Goal: Task Accomplishment & Management: Complete application form

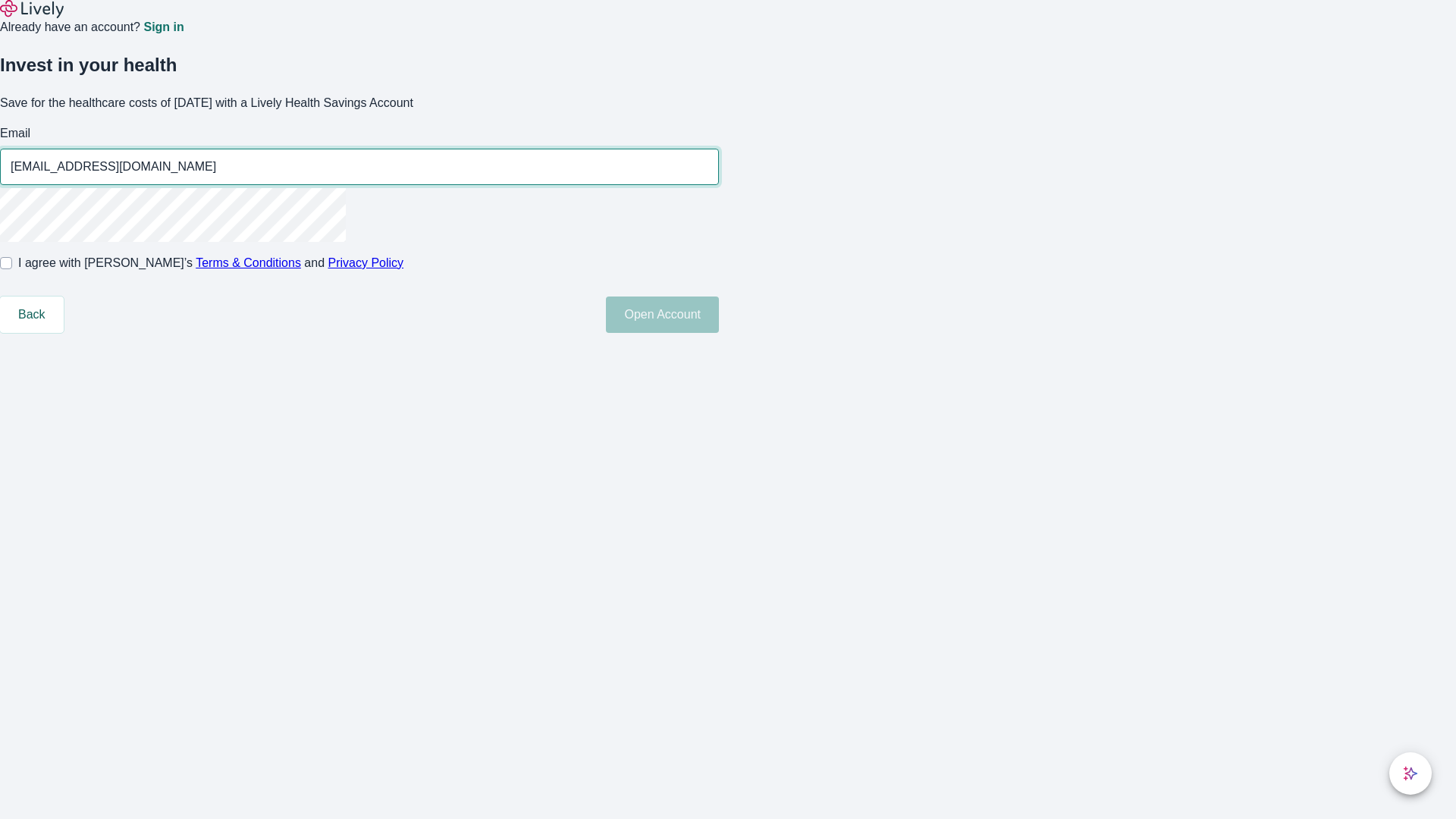
type input "[EMAIL_ADDRESS][DOMAIN_NAME]"
click at [12, 270] on input "I agree with Lively’s Terms & Conditions and Privacy Policy" at bounding box center [6, 263] width 12 height 12
checkbox input "true"
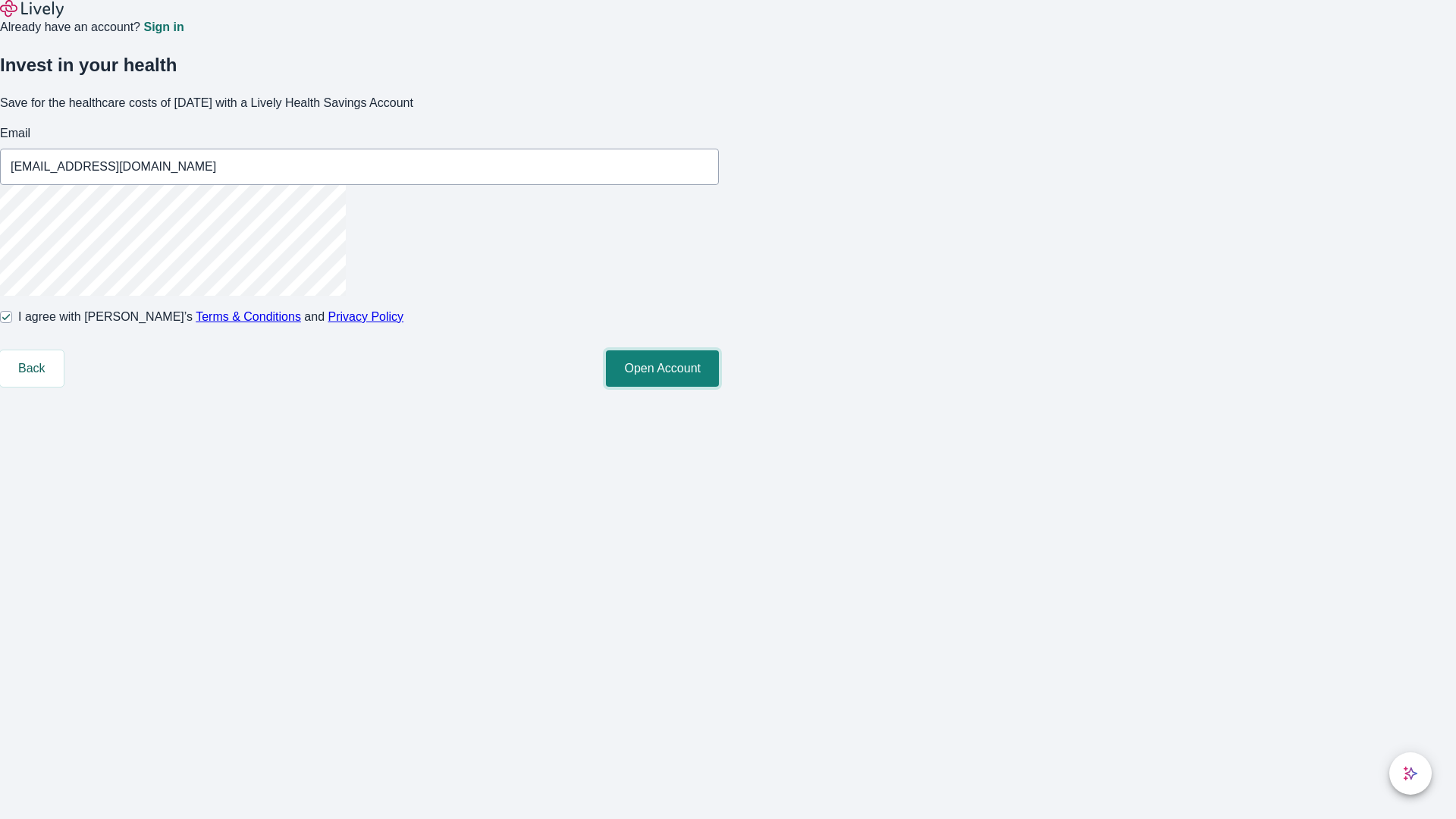
click at [719, 387] on button "Open Account" at bounding box center [662, 368] width 113 height 37
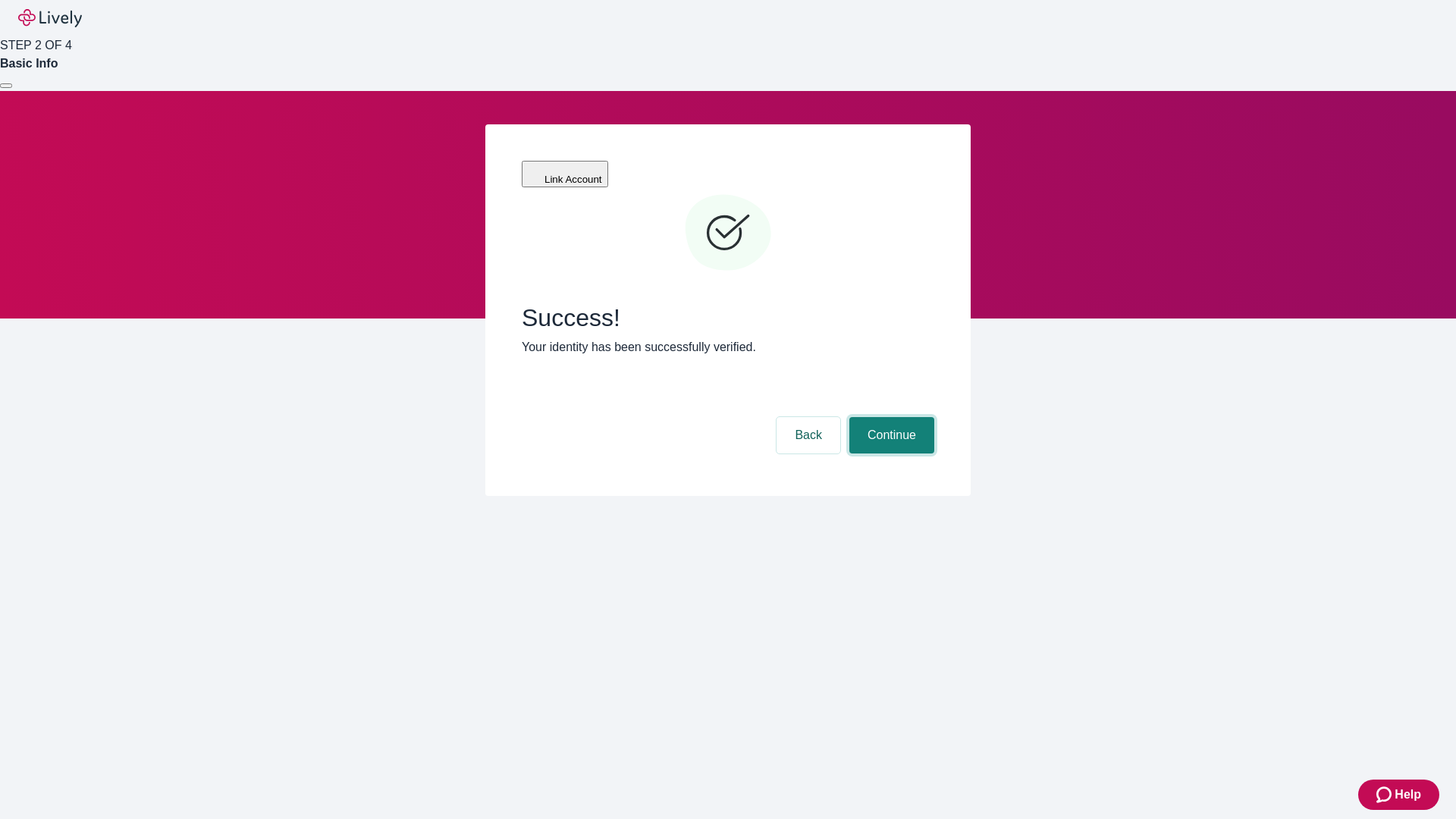
click at [889, 417] on button "Continue" at bounding box center [892, 436] width 85 height 37
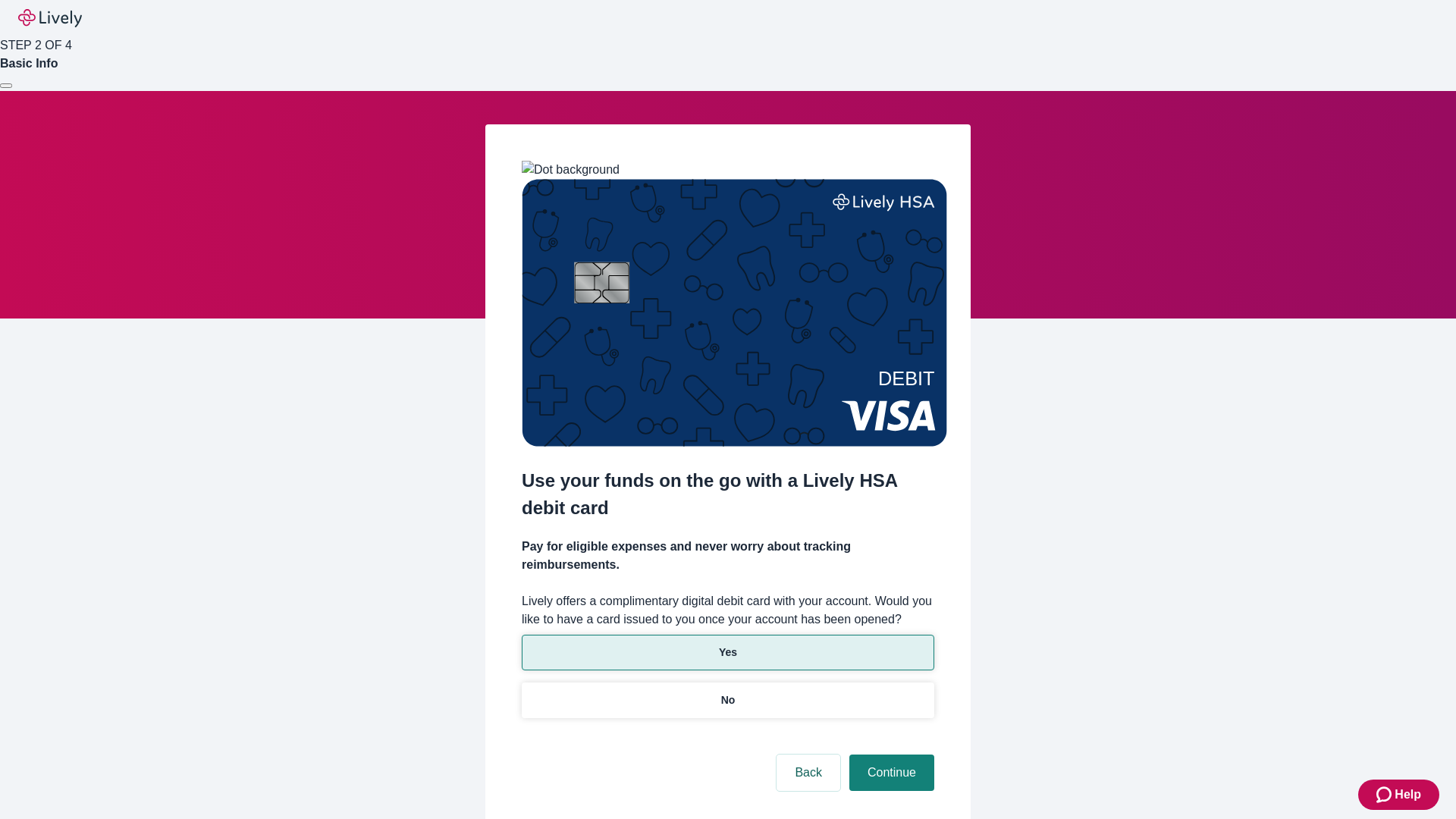
click at [728, 645] on p "Yes" at bounding box center [728, 652] width 18 height 16
click at [889, 755] on button "Continue" at bounding box center [892, 773] width 85 height 37
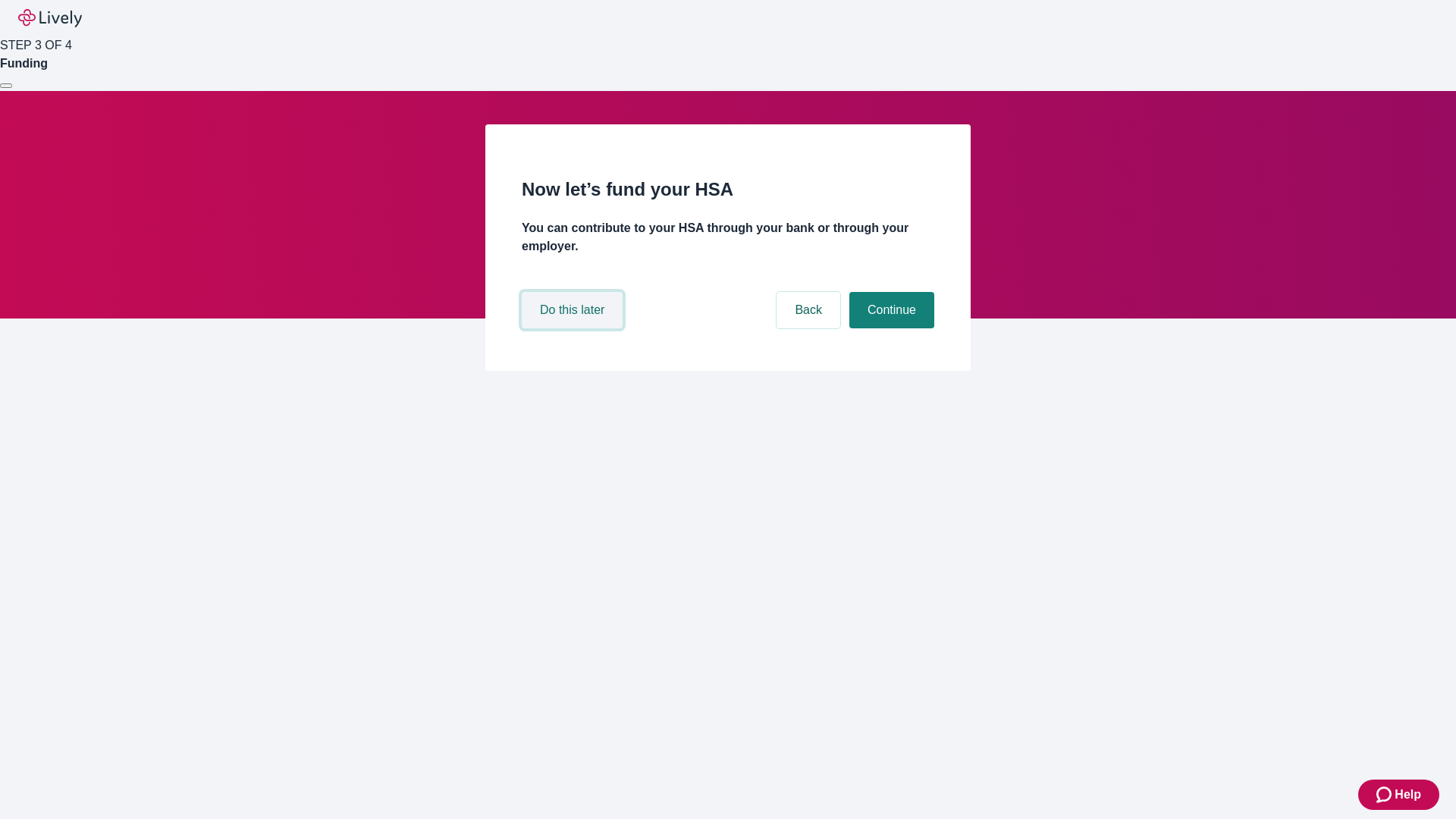
click at [574, 329] on button "Do this later" at bounding box center [572, 310] width 101 height 37
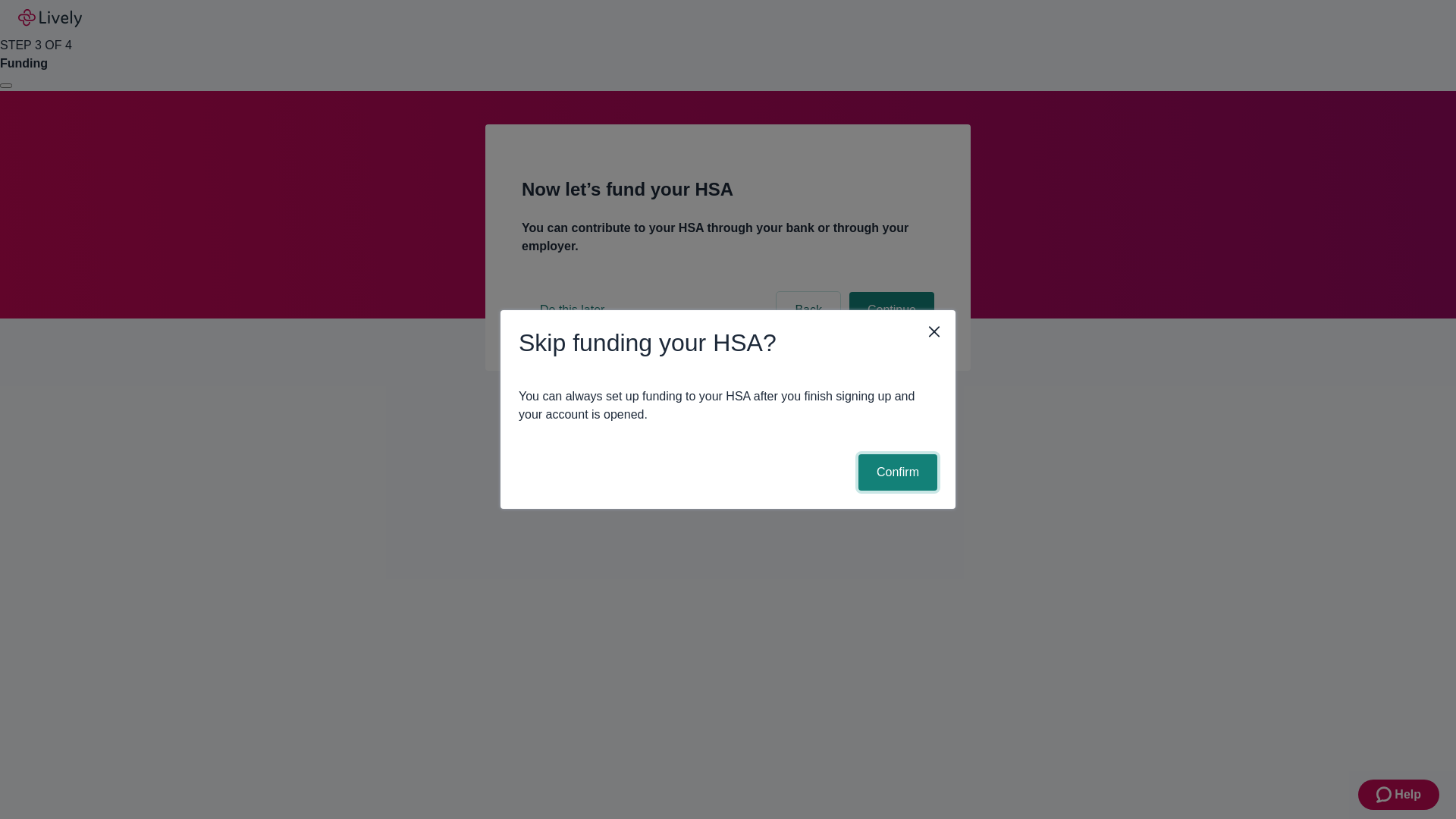
click at [896, 473] on button "Confirm" at bounding box center [898, 473] width 79 height 37
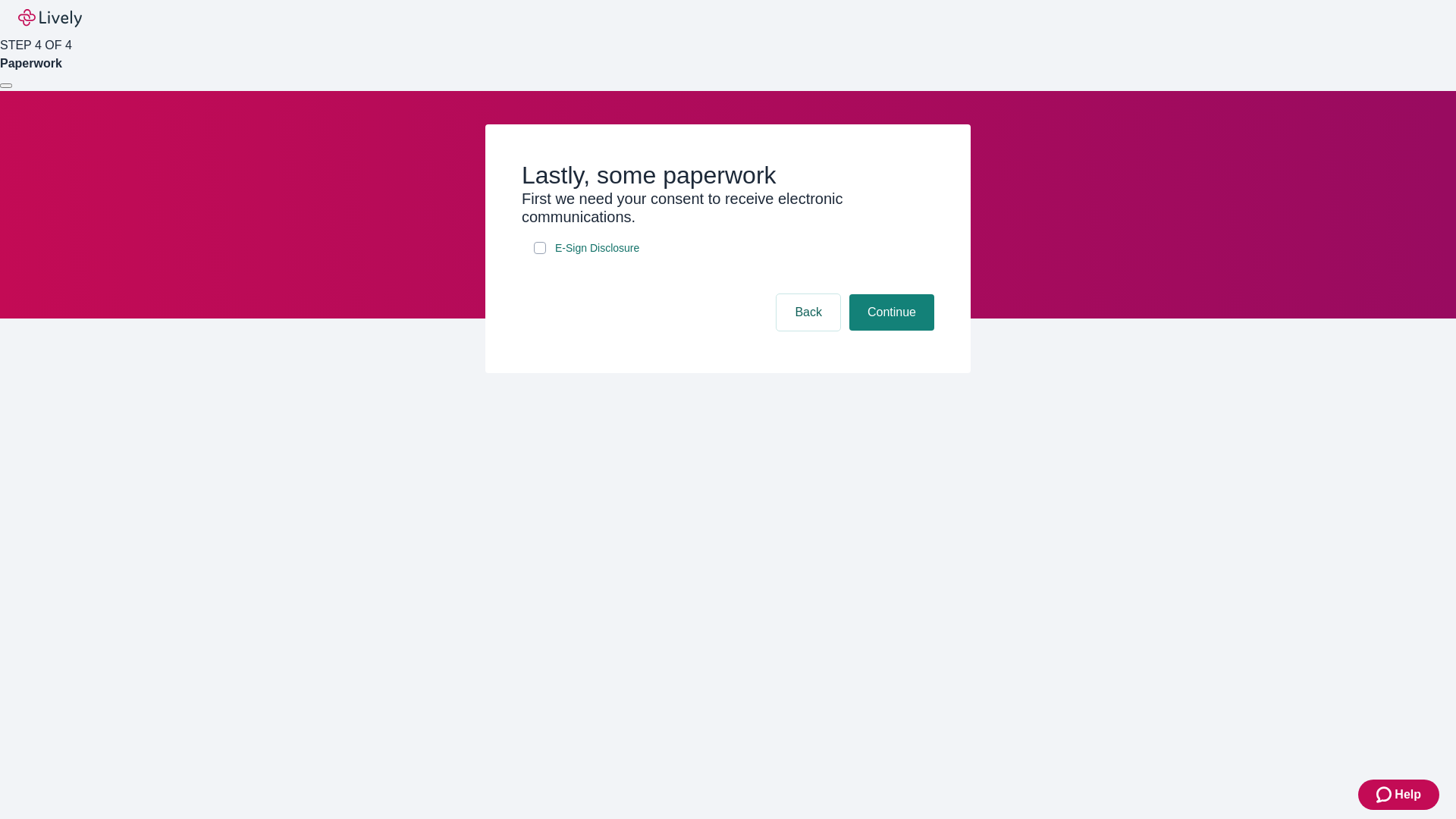
click at [540, 254] on input "E-Sign Disclosure" at bounding box center [540, 248] width 12 height 12
checkbox input "true"
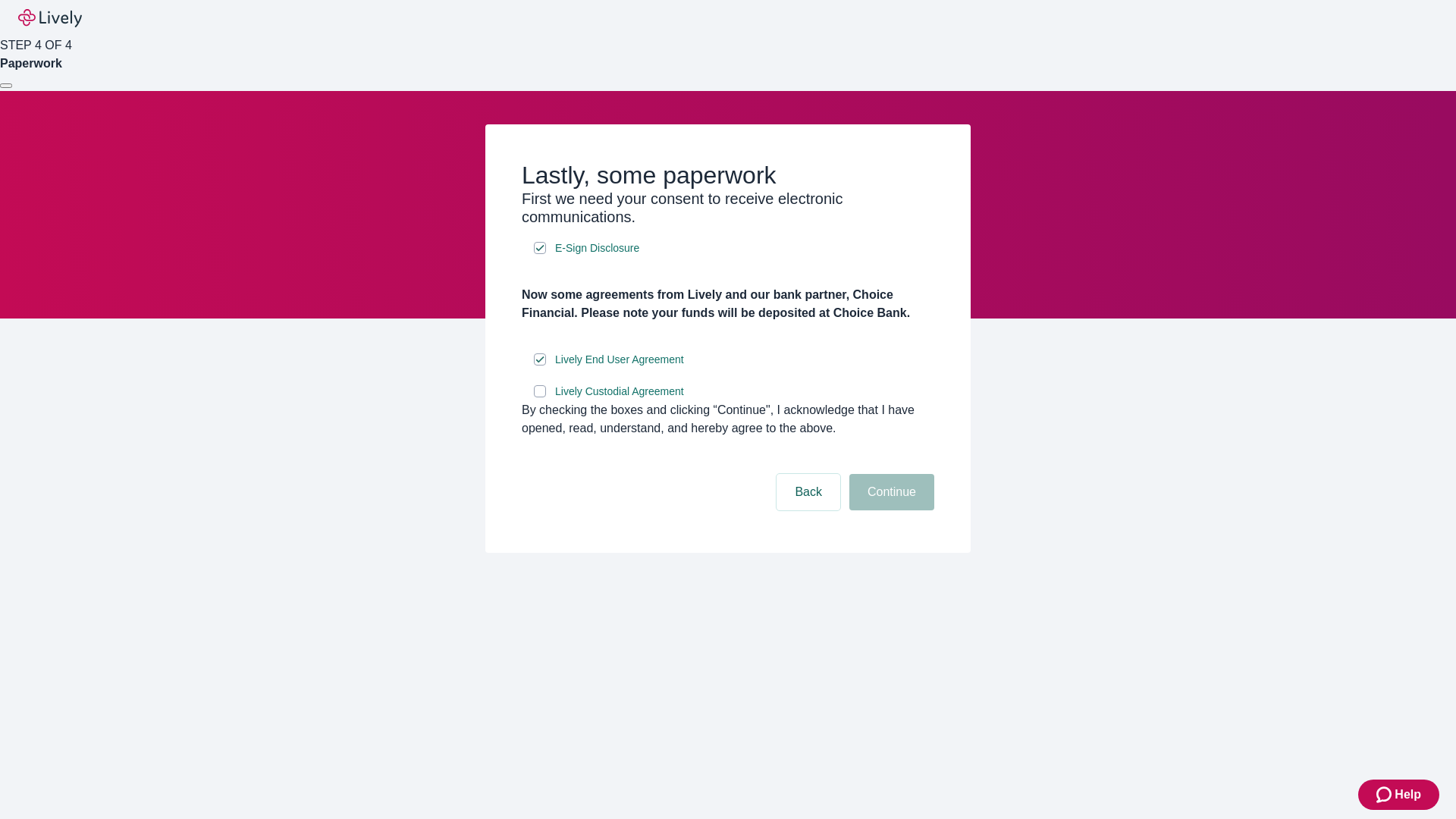
click at [540, 397] on input "Lively Custodial Agreement" at bounding box center [540, 391] width 12 height 12
checkbox input "true"
click at [889, 510] on button "Continue" at bounding box center [892, 492] width 85 height 37
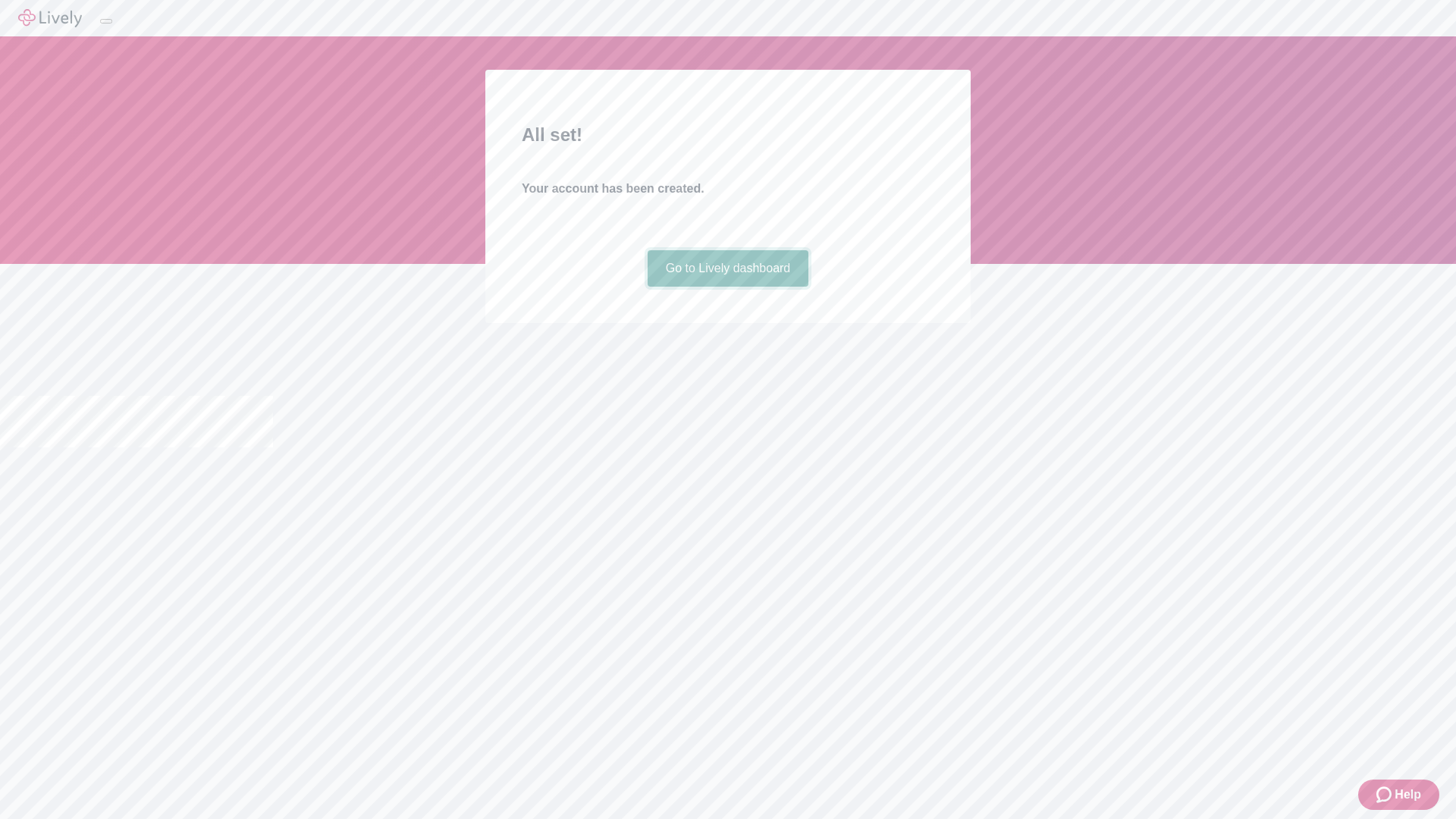
click at [728, 287] on link "Go to Lively dashboard" at bounding box center [728, 269] width 162 height 37
